Goal: Task Accomplishment & Management: Use online tool/utility

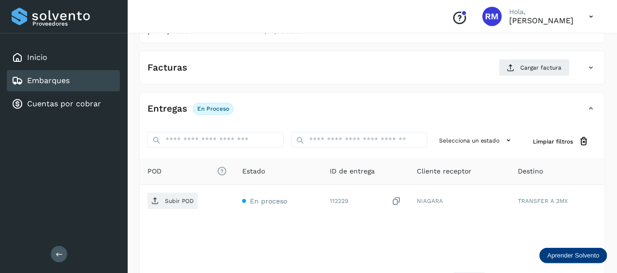
scroll to position [185, 0]
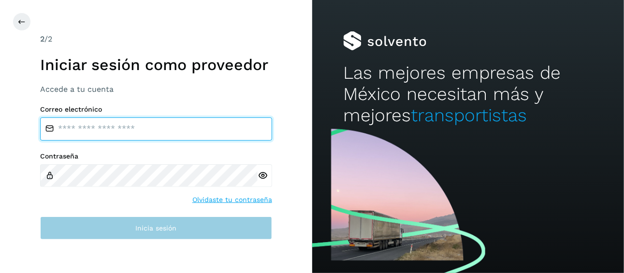
type input "**********"
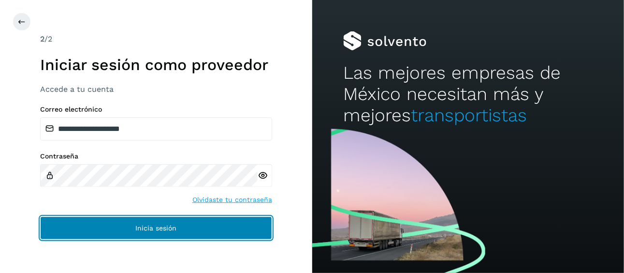
click at [171, 229] on span "Inicia sesión" at bounding box center [155, 228] width 41 height 7
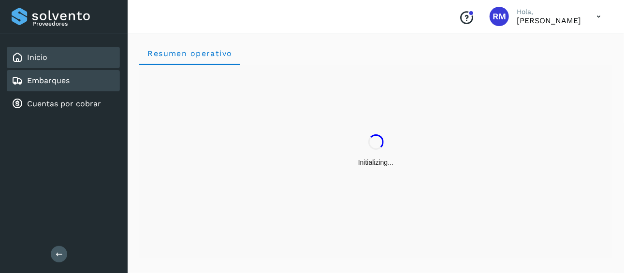
click at [67, 77] on link "Embarques" at bounding box center [48, 80] width 43 height 9
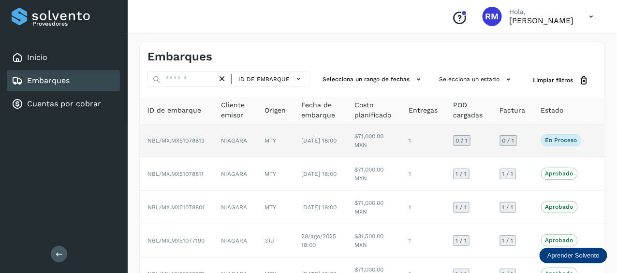
click at [187, 137] on span "NBL/MX.MX51078813" at bounding box center [175, 140] width 57 height 7
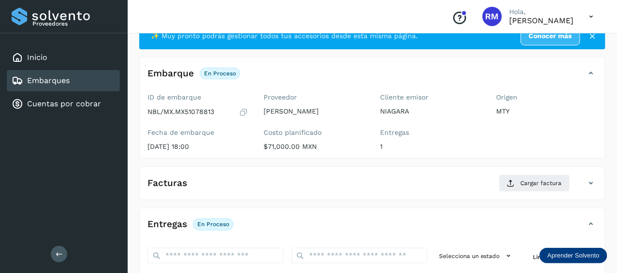
scroll to position [48, 0]
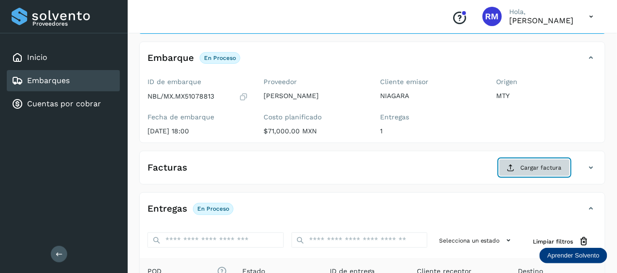
click at [520, 166] on button "Cargar factura" at bounding box center [534, 167] width 71 height 17
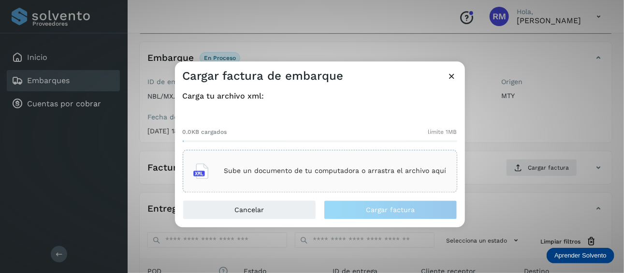
click at [236, 176] on div "Sube un documento de tu computadora o arrastra el archivo aquí" at bounding box center [319, 171] width 253 height 26
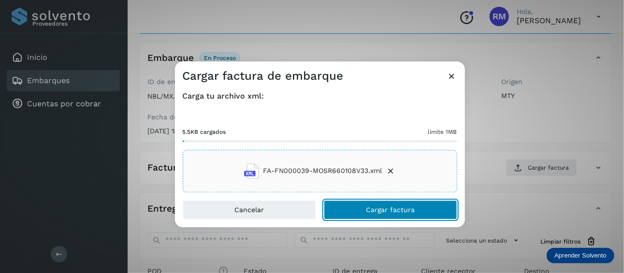
click at [390, 210] on span "Cargar factura" at bounding box center [390, 209] width 49 height 7
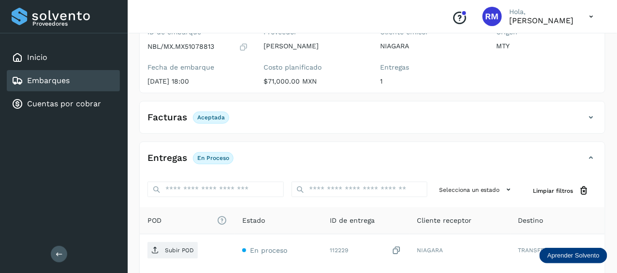
scroll to position [145, 0]
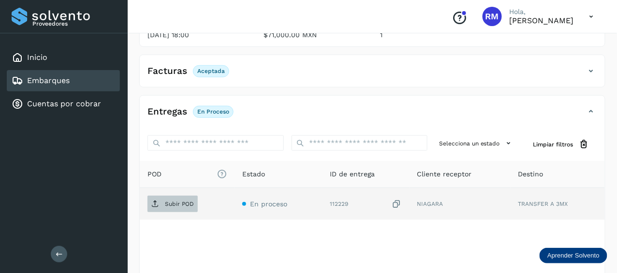
click at [183, 204] on p "Subir POD" at bounding box center [179, 204] width 29 height 7
